Goal: Check status: Check status

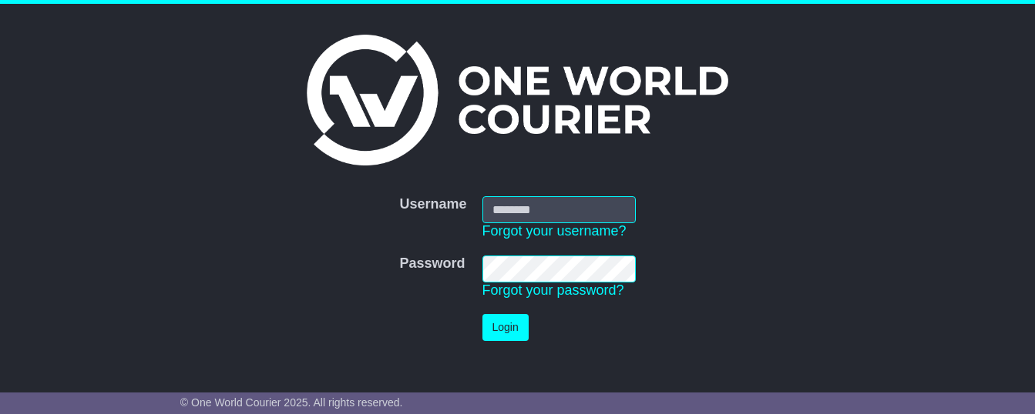
click at [555, 210] on input "Username" at bounding box center [558, 209] width 153 height 27
type input "**********"
click at [510, 328] on button "Login" at bounding box center [505, 327] width 46 height 27
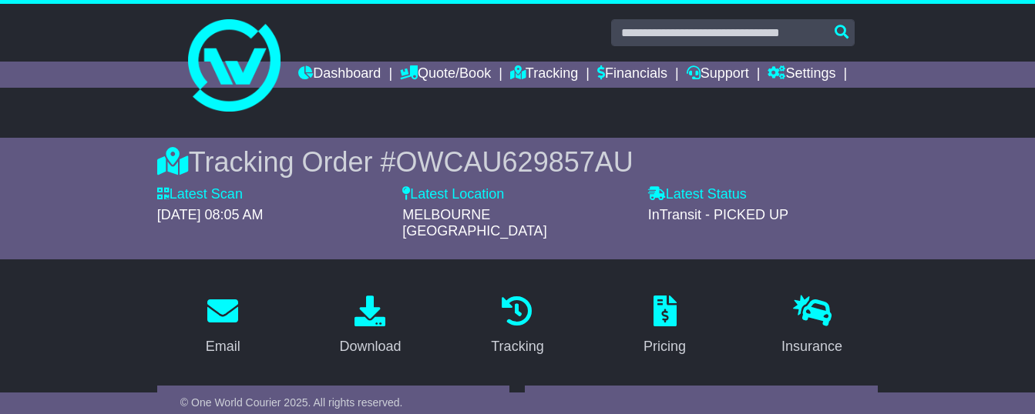
click at [961, 260] on div "Tracking Order # OWCAU629857AU Latest Scan [DATE] 08:05 AM Latest Status - InTr…" at bounding box center [517, 199] width 1035 height 122
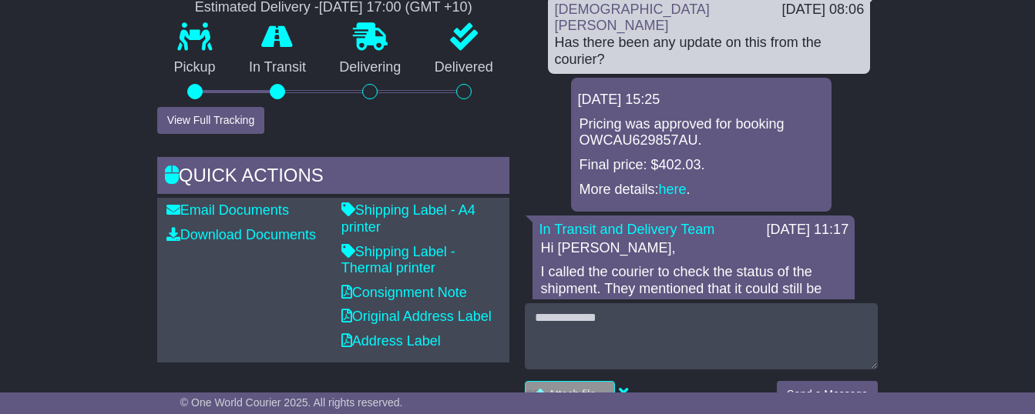
scroll to position [440, 0]
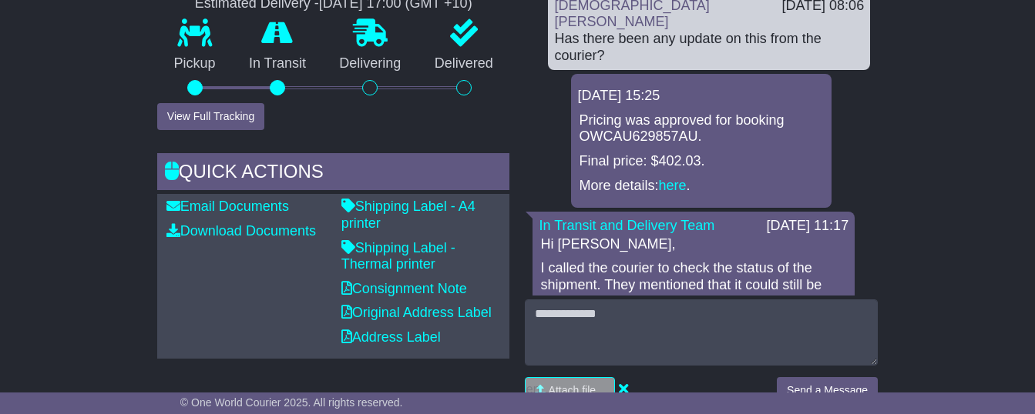
click at [770, 153] on p "Final price: $402.03." at bounding box center [701, 161] width 245 height 17
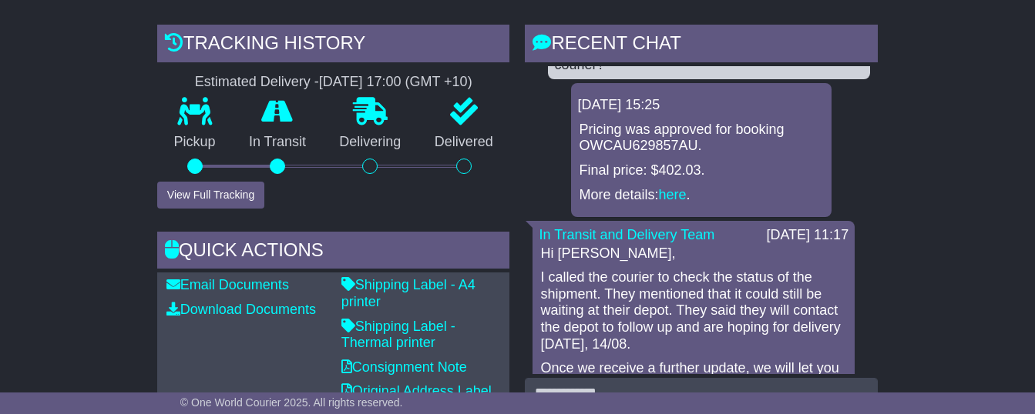
scroll to position [0, 0]
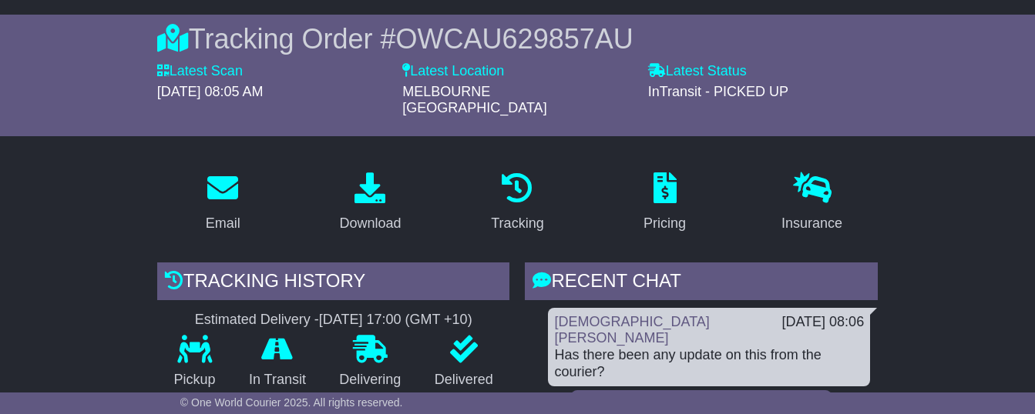
scroll to position [297, 0]
